Goal: Find specific page/section: Find specific page/section

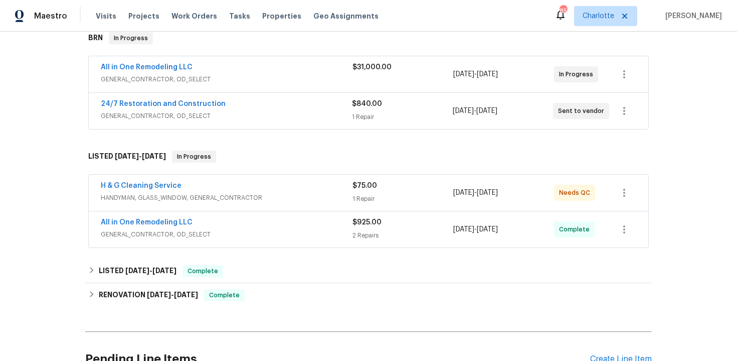
scroll to position [176, 0]
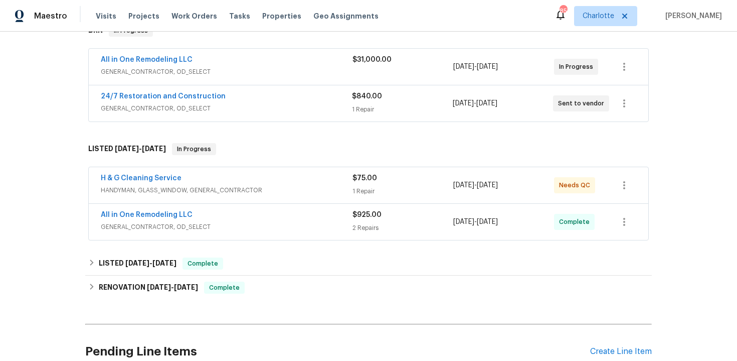
click at [298, 98] on div "24/7 Restoration and Construction" at bounding box center [226, 97] width 251 height 12
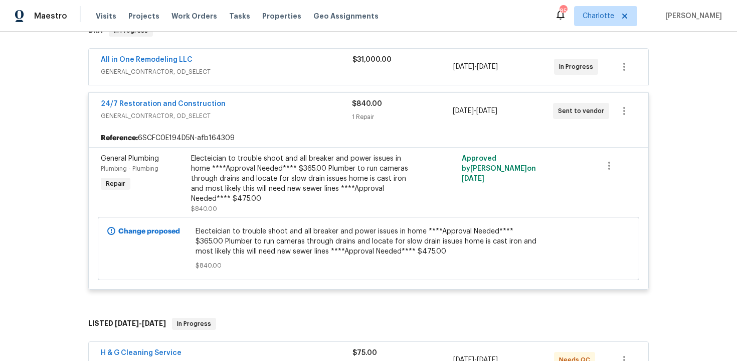
click at [277, 102] on div "24/7 Restoration and Construction" at bounding box center [226, 105] width 251 height 12
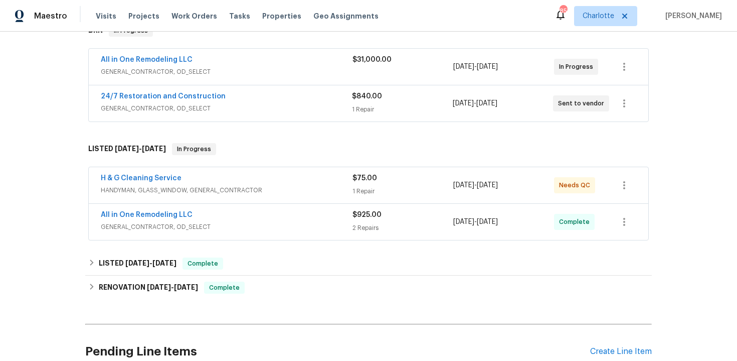
click at [287, 56] on div "All in One Remodeling LLC" at bounding box center [227, 61] width 252 height 12
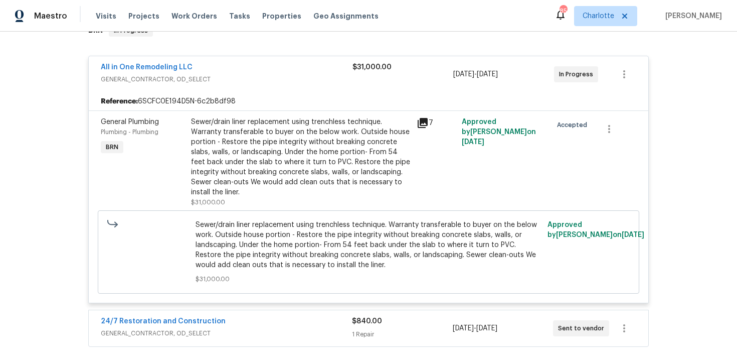
click at [288, 66] on div "All in One Remodeling LLC" at bounding box center [227, 68] width 252 height 12
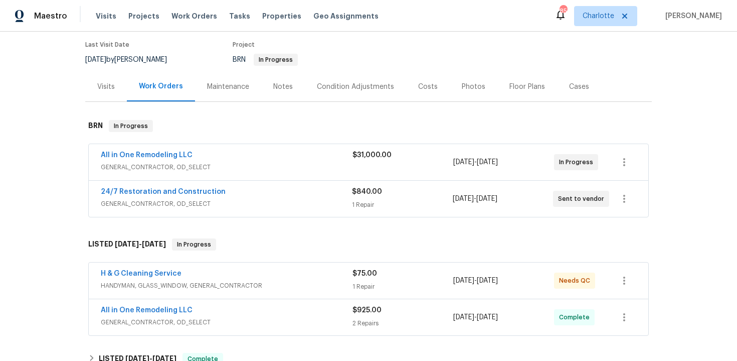
scroll to position [41, 0]
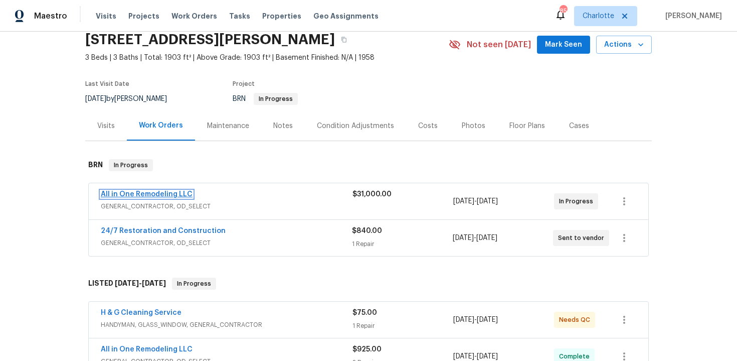
click at [181, 191] on link "All in One Remodeling LLC" at bounding box center [147, 194] width 92 height 7
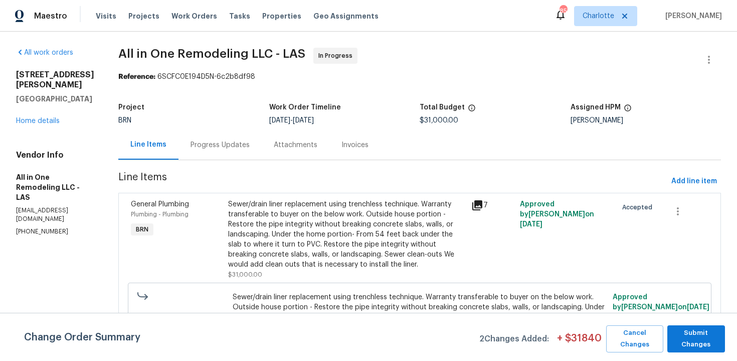
click at [225, 147] on div "Progress Updates" at bounding box center [220, 145] width 59 height 10
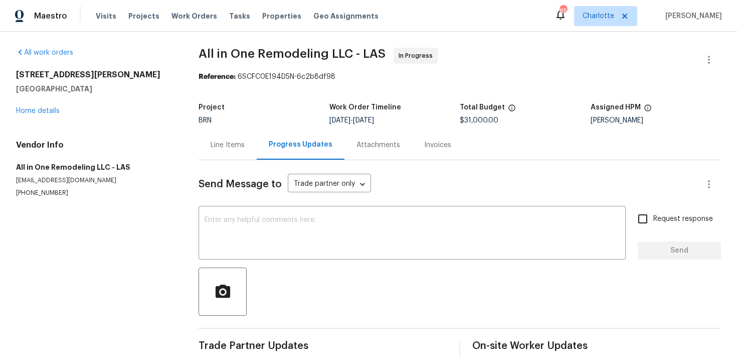
scroll to position [12, 0]
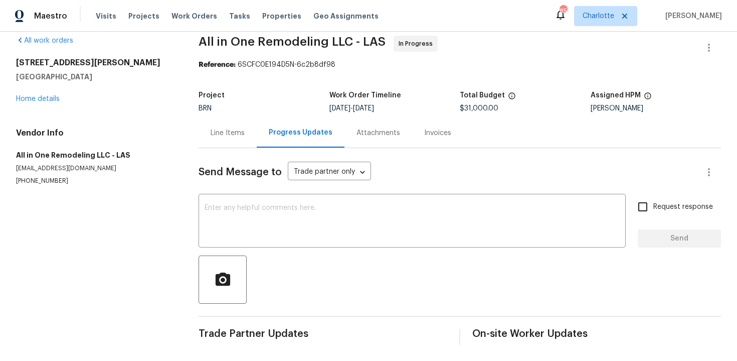
click at [218, 128] on div "Line Items" at bounding box center [228, 133] width 34 height 10
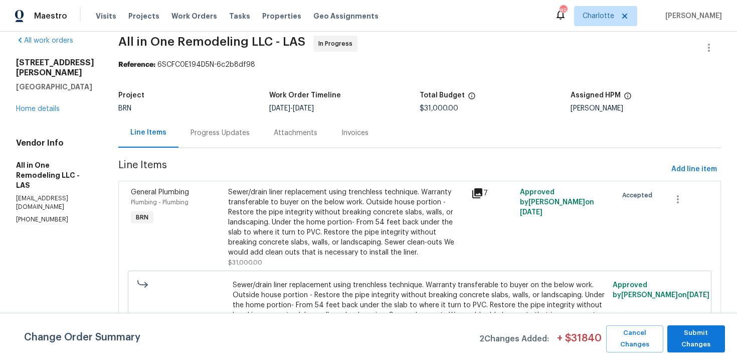
click at [228, 132] on div "Progress Updates" at bounding box center [220, 133] width 59 height 10
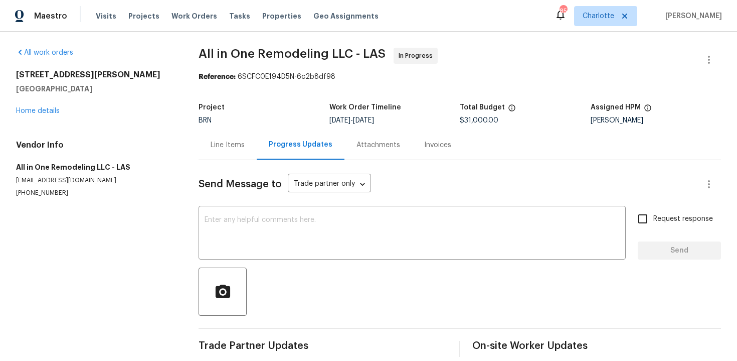
scroll to position [12, 0]
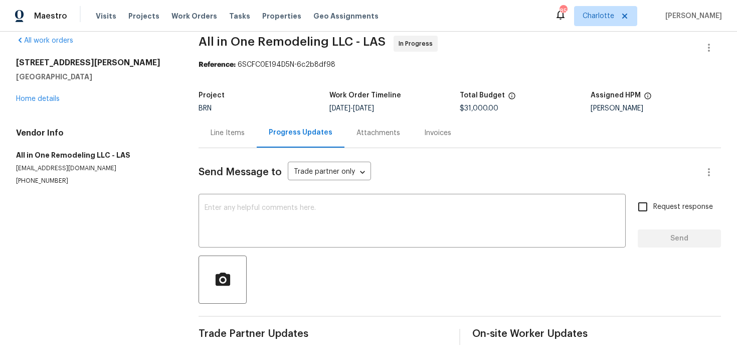
click at [235, 139] on div "Line Items" at bounding box center [228, 133] width 58 height 30
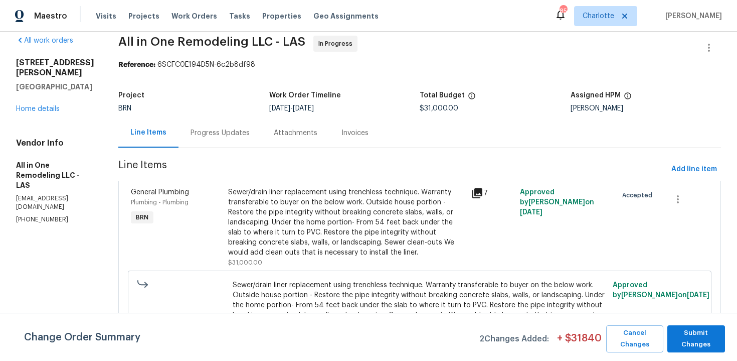
scroll to position [43, 0]
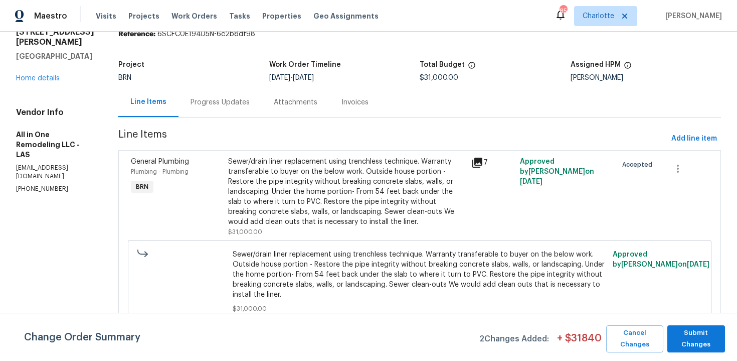
click at [235, 100] on div "Progress Updates" at bounding box center [220, 102] width 59 height 10
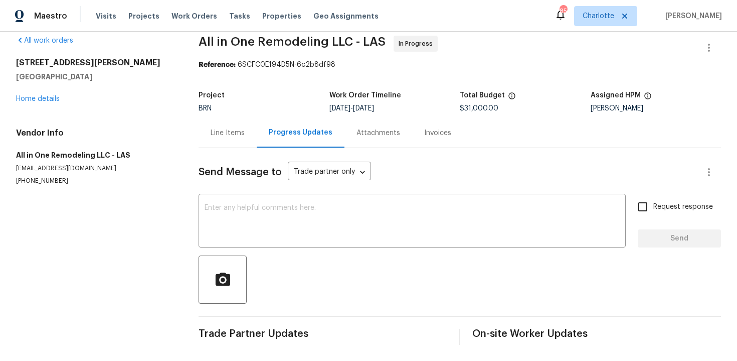
scroll to position [12, 0]
click at [47, 100] on link "Home details" at bounding box center [38, 98] width 44 height 7
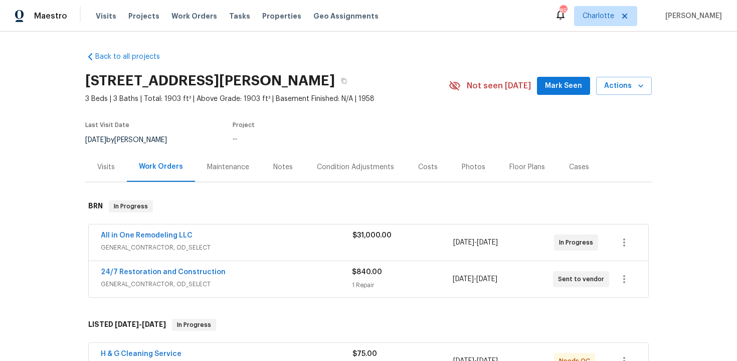
click at [232, 240] on div "All in One Remodeling LLC" at bounding box center [227, 236] width 252 height 12
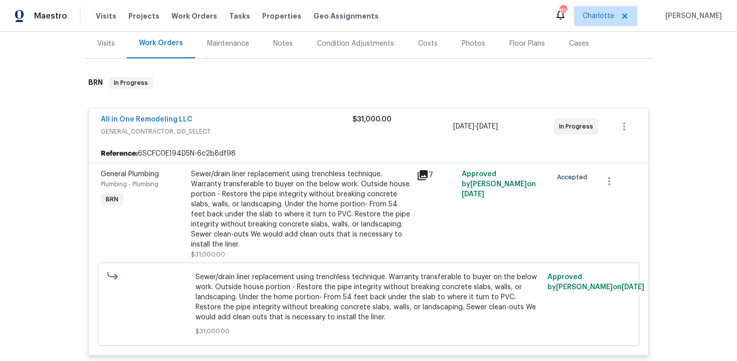
scroll to position [121, 0]
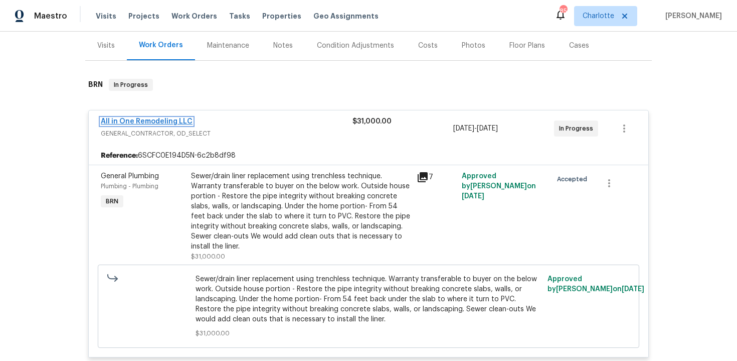
click at [177, 120] on link "All in One Remodeling LLC" at bounding box center [147, 121] width 92 height 7
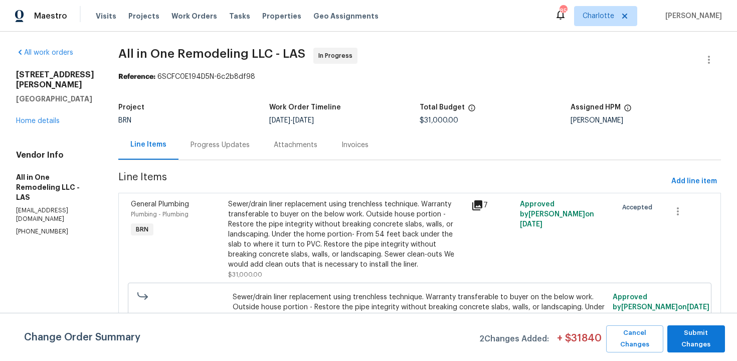
click at [229, 148] on div "Progress Updates" at bounding box center [220, 145] width 59 height 10
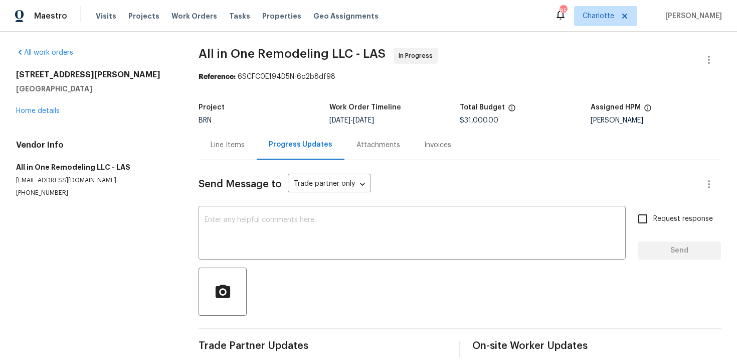
scroll to position [12, 0]
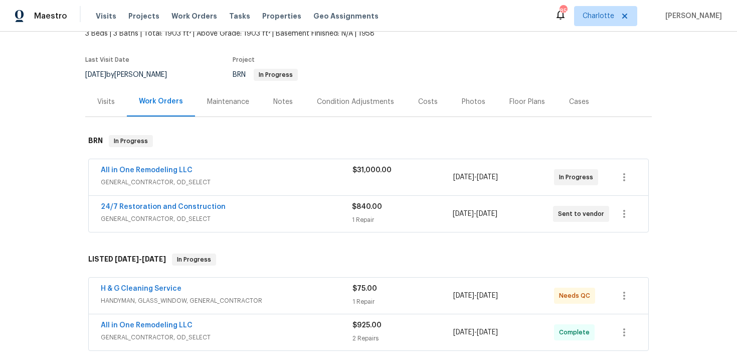
scroll to position [68, 0]
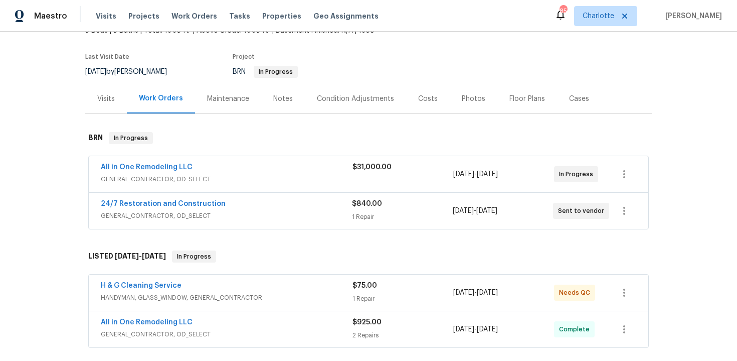
click at [333, 167] on div "All in One Remodeling LLC" at bounding box center [227, 168] width 252 height 12
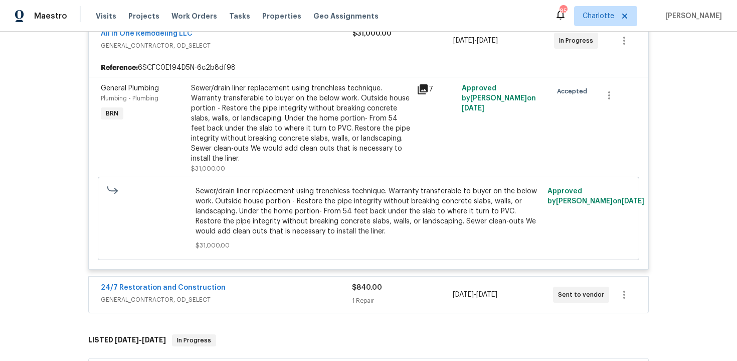
scroll to position [210, 0]
click at [706, 149] on div "Back to all projects [STREET_ADDRESS][PERSON_NAME] 3 Beds | 3 Baths | Total: 19…" at bounding box center [368, 196] width 737 height 329
